Goal: Information Seeking & Learning: Understand process/instructions

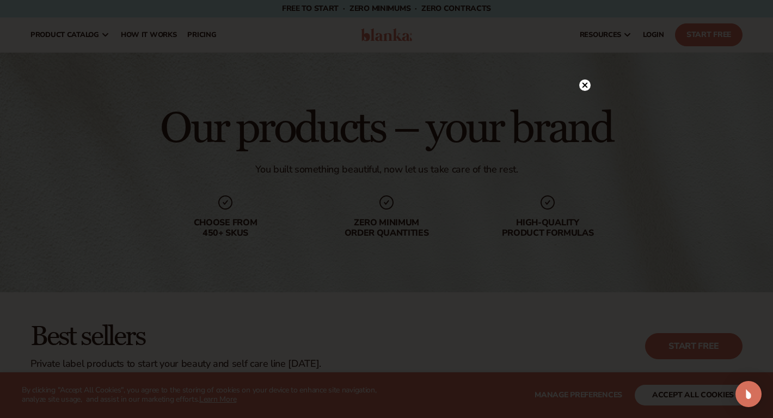
click at [585, 85] on icon at bounding box center [585, 84] width 5 height 5
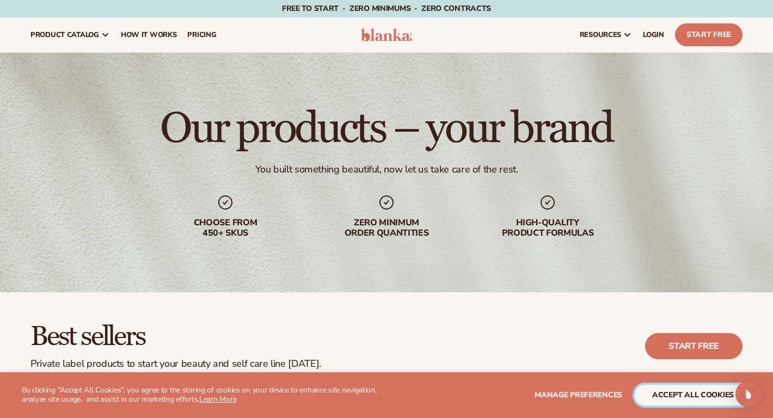
click at [684, 396] on button "accept all cookies" at bounding box center [693, 395] width 117 height 21
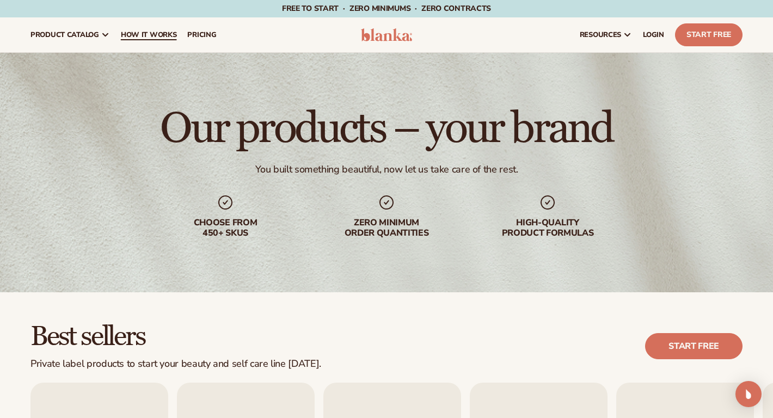
click at [167, 38] on span "How It Works" at bounding box center [149, 34] width 56 height 9
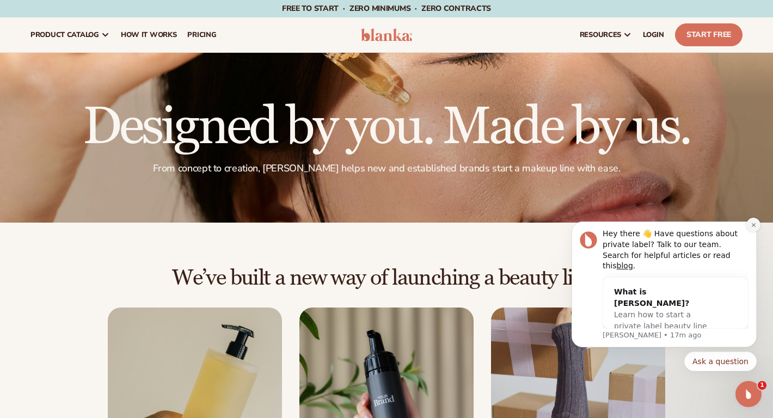
click at [752, 228] on icon "Dismiss notification" at bounding box center [754, 225] width 6 height 6
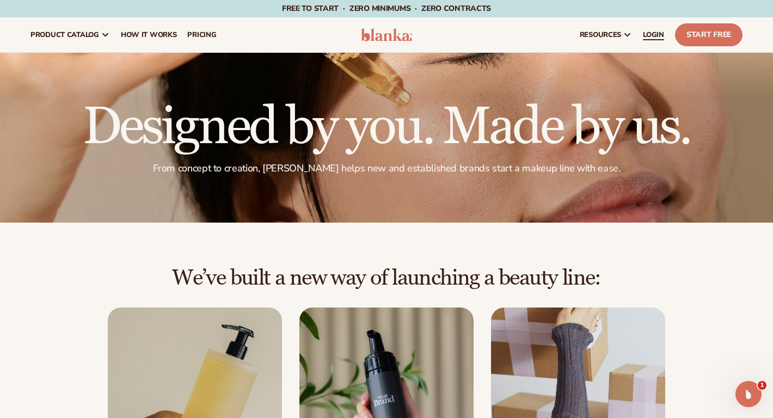
click at [648, 40] on link "LOGIN" at bounding box center [654, 34] width 32 height 35
